Goal: Task Accomplishment & Management: Manage account settings

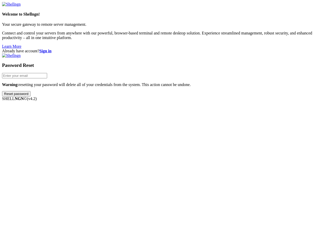
click at [31, 96] on input "Reset password" at bounding box center [16, 93] width 29 height 5
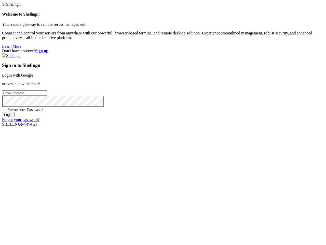
click at [47, 96] on input "email" at bounding box center [24, 92] width 45 height 5
click at [15, 117] on input "Login" at bounding box center [8, 114] width 12 height 5
